Goal: Transaction & Acquisition: Purchase product/service

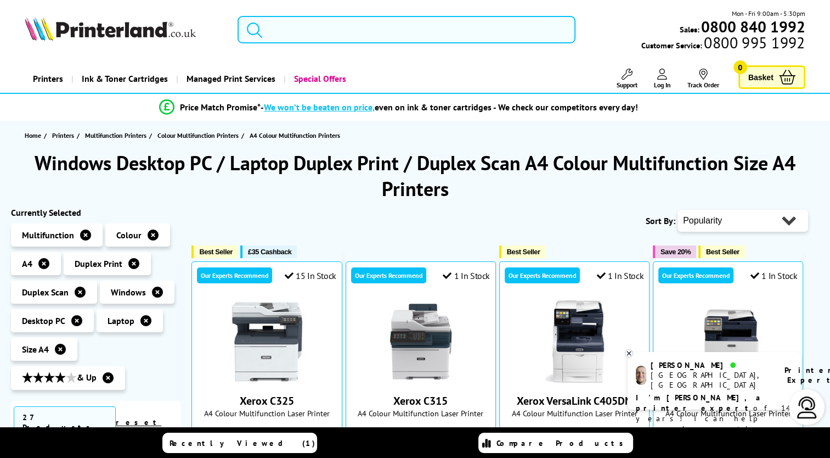
click at [306, 33] on input "search" at bounding box center [407, 29] width 338 height 27
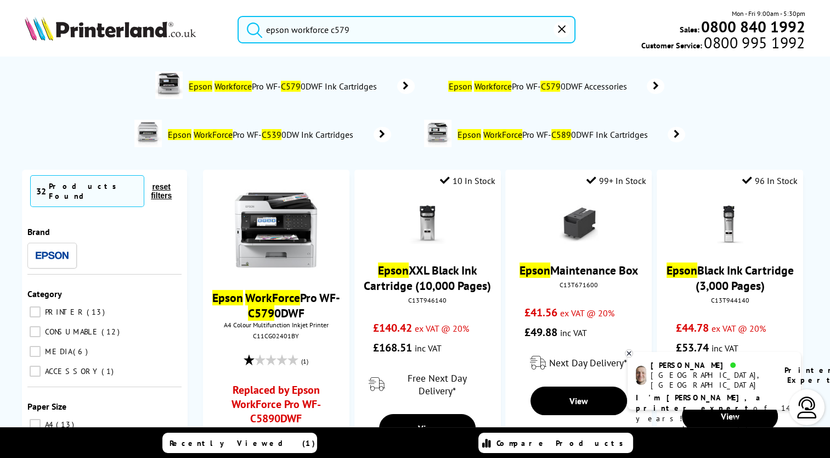
type input "epson workforce c579"
click at [238, 16] on button "submit" at bounding box center [251, 28] width 27 height 24
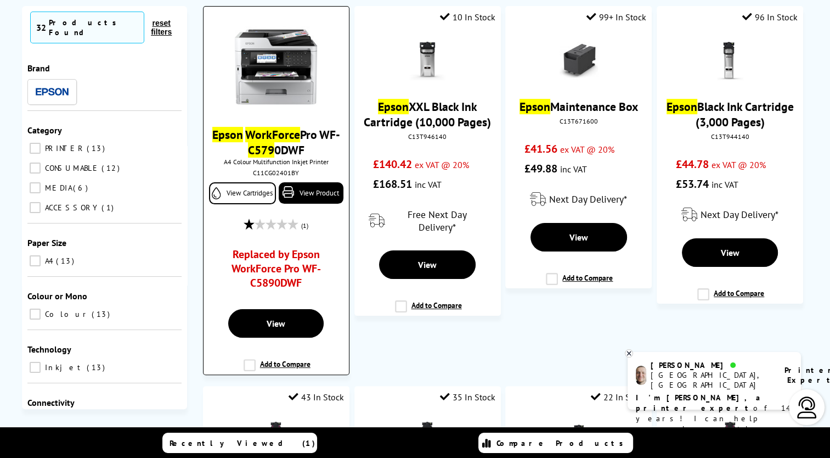
scroll to position [165, 0]
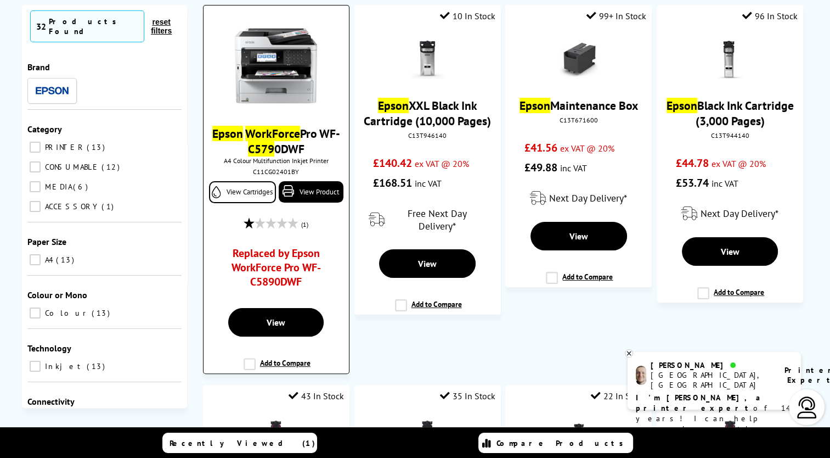
click at [268, 268] on link "Replaced by Epson WorkForce Pro WF-C5890DWF" at bounding box center [276, 270] width 108 height 48
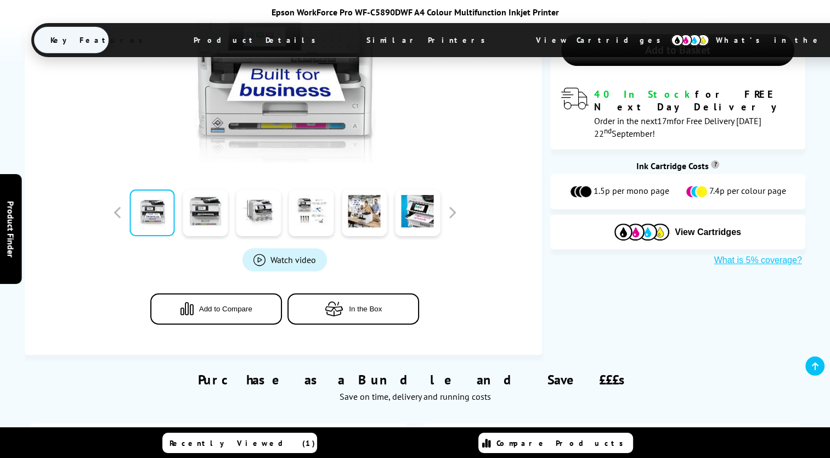
scroll to position [165, 0]
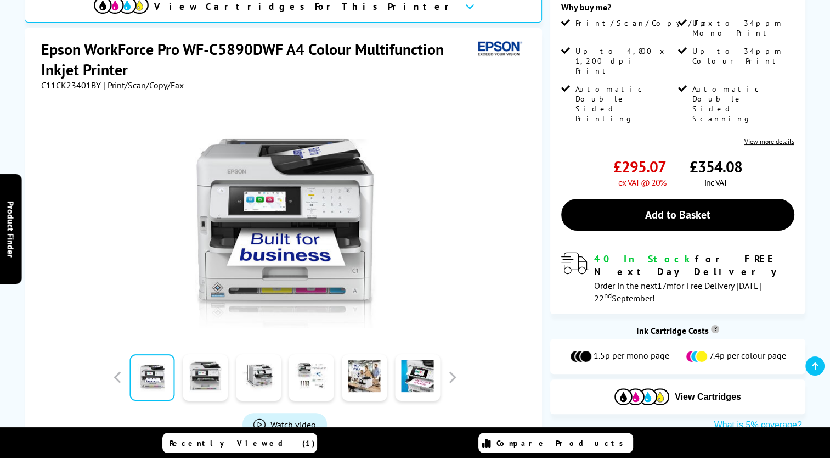
click at [500, 153] on div at bounding box center [284, 215] width 487 height 248
